Goal: Communication & Community: Answer question/provide support

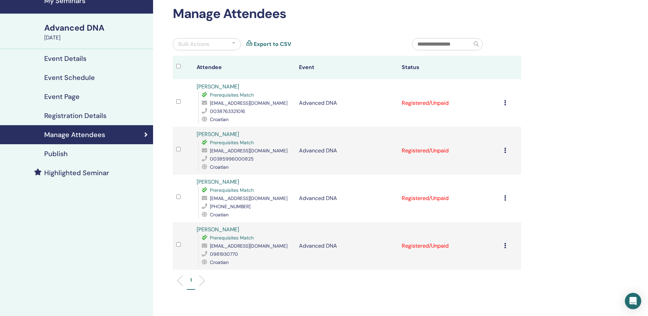
scroll to position [102, 0]
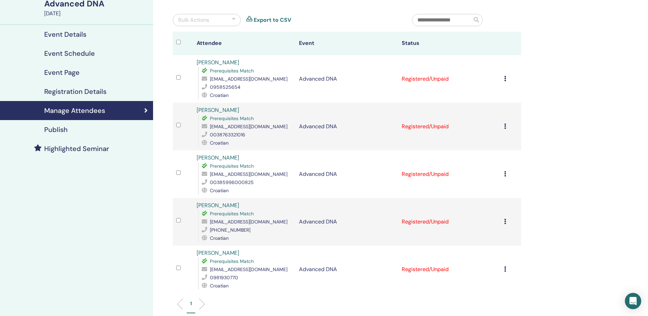
scroll to position [68, 0]
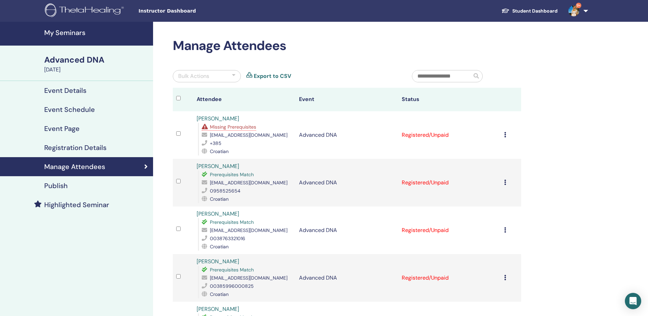
click at [574, 15] on img at bounding box center [574, 10] width 11 height 11
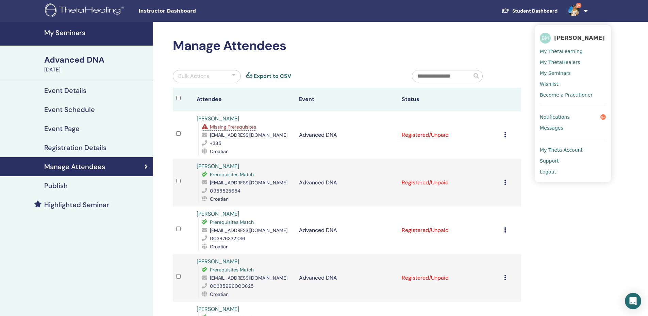
click at [552, 117] on span "Notifications" at bounding box center [555, 117] width 30 height 6
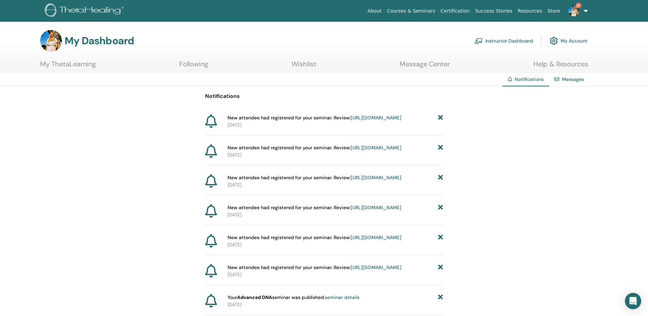
click at [308, 120] on span "New attendee had registered for your seminar. Review: https://member.thetaheali…" at bounding box center [315, 117] width 174 height 7
click at [380, 121] on link "https://member.thetahealing.com/instructor/seminar/377164/attendees" at bounding box center [376, 118] width 51 height 6
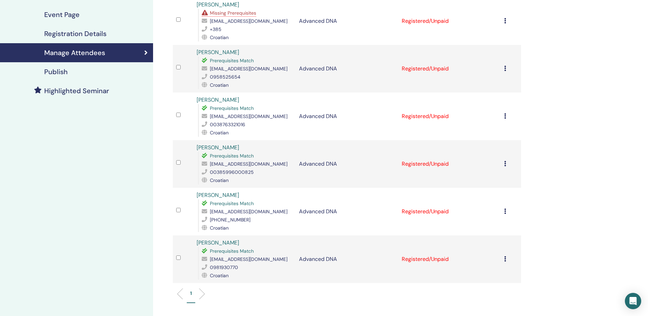
scroll to position [102, 0]
